Goal: Task Accomplishment & Management: Use online tool/utility

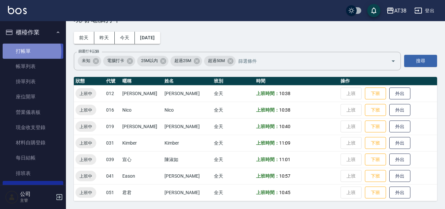
click at [22, 51] on link "打帳單" at bounding box center [33, 51] width 61 height 15
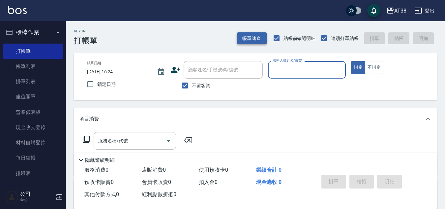
click at [239, 39] on button "帳單速查" at bounding box center [252, 38] width 30 height 12
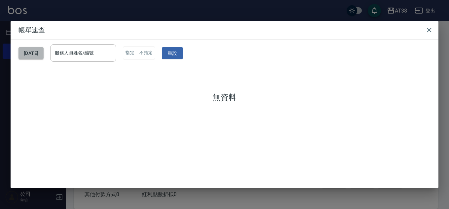
click at [44, 56] on button "[DATE]" at bounding box center [30, 53] width 25 height 12
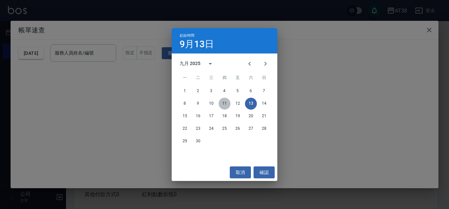
click at [224, 102] on button "11" at bounding box center [224, 104] width 12 height 12
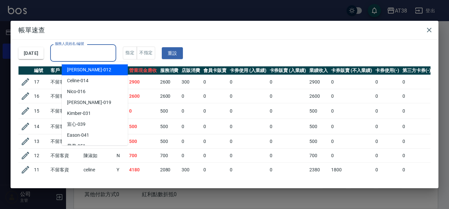
click at [98, 57] on input "服務人員姓名/編號" at bounding box center [83, 53] width 60 height 12
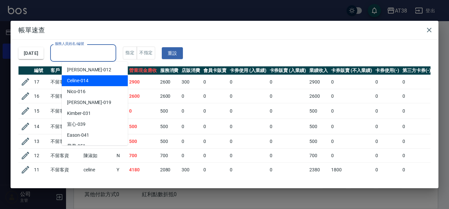
click at [73, 81] on span "Celine -014" at bounding box center [77, 80] width 21 height 7
type input "Celine-014"
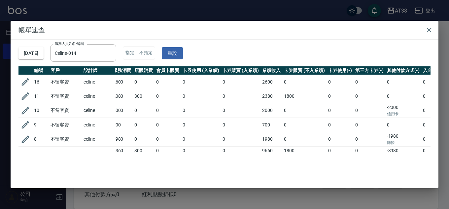
scroll to position [0, 48]
